Goal: Transaction & Acquisition: Purchase product/service

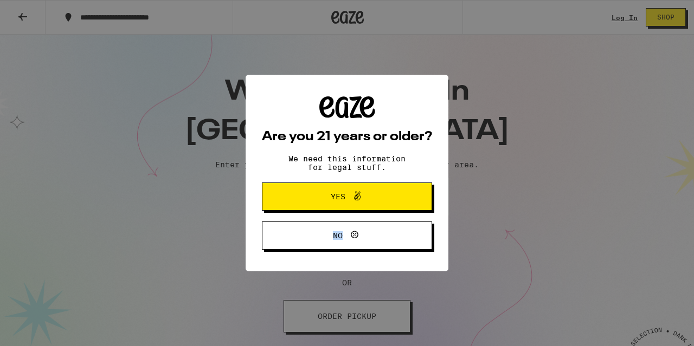
click at [336, 318] on div "Are you 21 years or older? We need this information for legal stuff. Yes No" at bounding box center [347, 173] width 694 height 346
click at [327, 197] on span "Yes" at bounding box center [347, 197] width 82 height 14
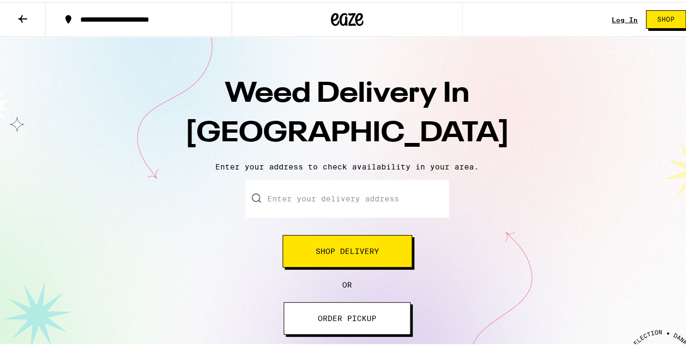
click at [393, 198] on input "Enter your delivery address" at bounding box center [347, 197] width 203 height 38
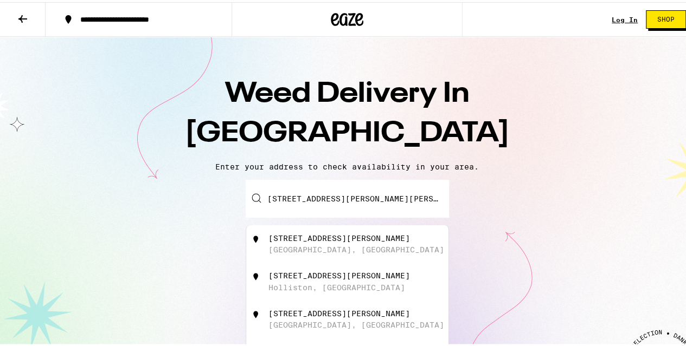
click at [360, 232] on div "[STREET_ADDRESS]" at bounding box center [347, 242] width 202 height 38
type input "[STREET_ADDRESS][PERSON_NAME]"
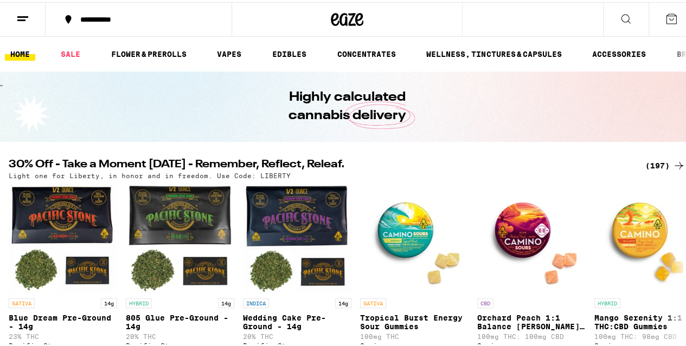
click at [615, 31] on button at bounding box center [626, 18] width 46 height 34
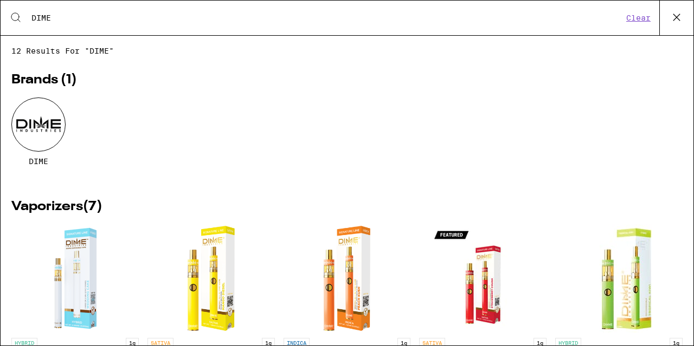
type input "DIME"
click at [48, 123] on div at bounding box center [38, 125] width 54 height 54
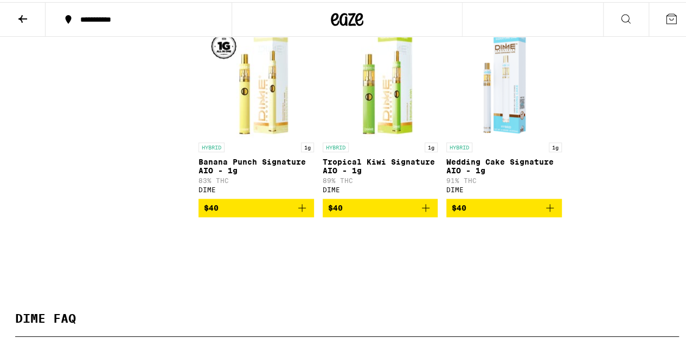
scroll to position [498, 0]
